Goal: Task Accomplishment & Management: Manage account settings

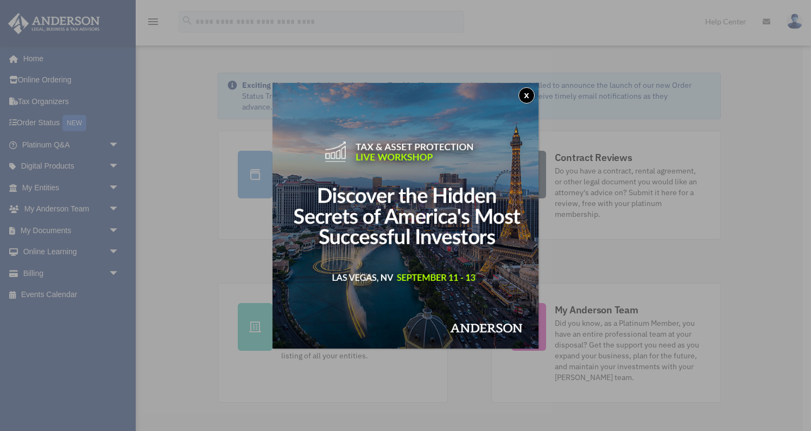
click at [529, 94] on button "x" at bounding box center [526, 95] width 16 height 16
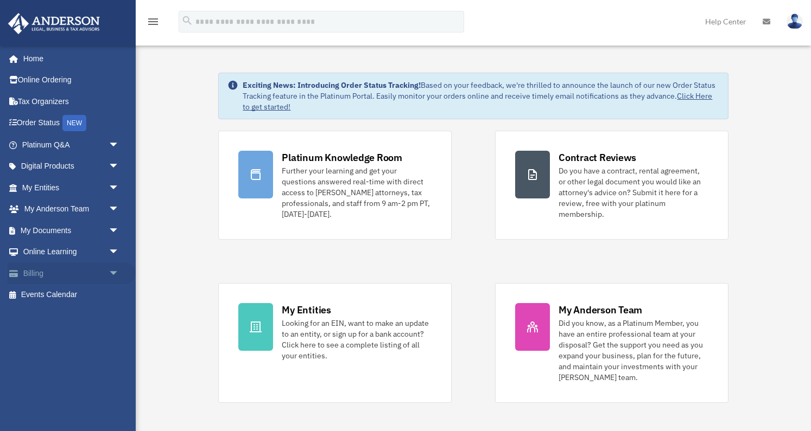
click at [103, 269] on link "Billing arrow_drop_down" at bounding box center [72, 274] width 128 height 22
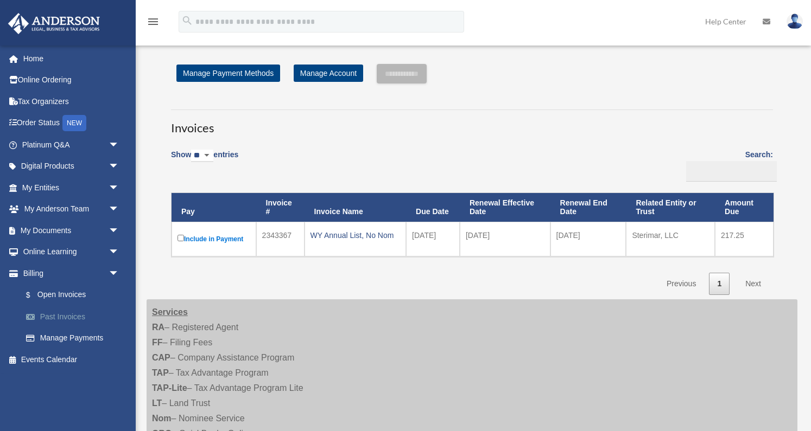
click at [74, 314] on link "Past Invoices" at bounding box center [75, 317] width 120 height 22
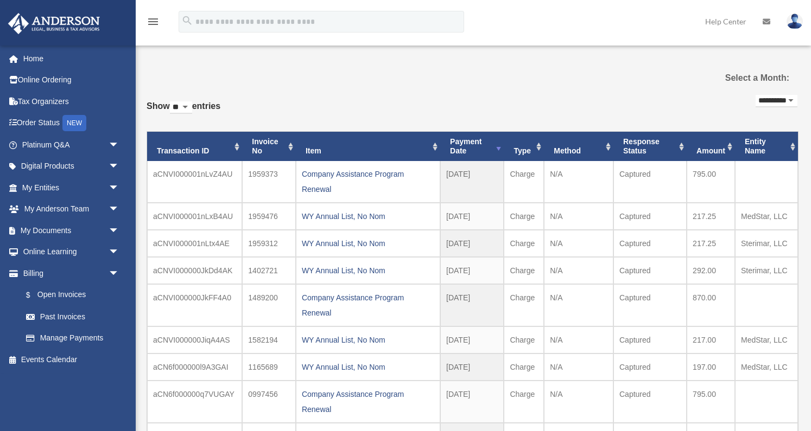
click at [795, 23] on img at bounding box center [794, 22] width 16 height 16
click at [703, 112] on div "**********" at bounding box center [472, 303] width 651 height 423
click at [47, 57] on link "Home" at bounding box center [72, 59] width 128 height 22
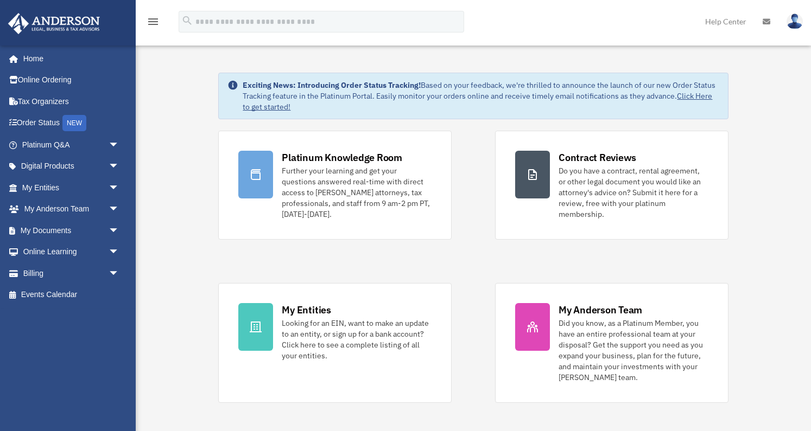
click at [795, 20] on img at bounding box center [794, 22] width 16 height 16
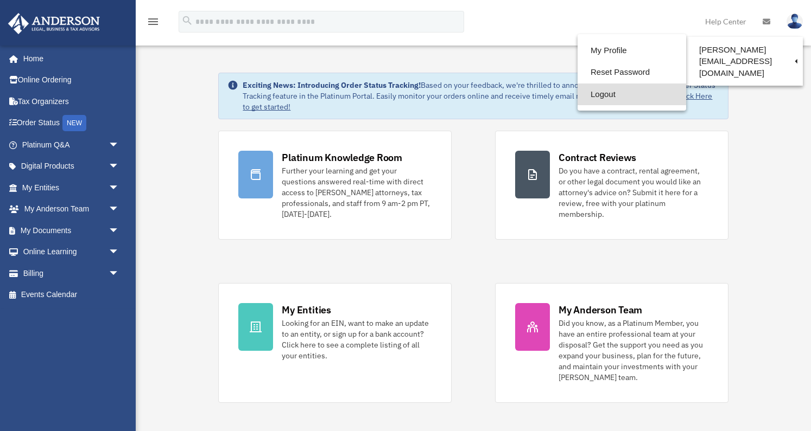
click at [604, 97] on link "Logout" at bounding box center [631, 95] width 109 height 22
